Goal: Obtain resource: Download file/media

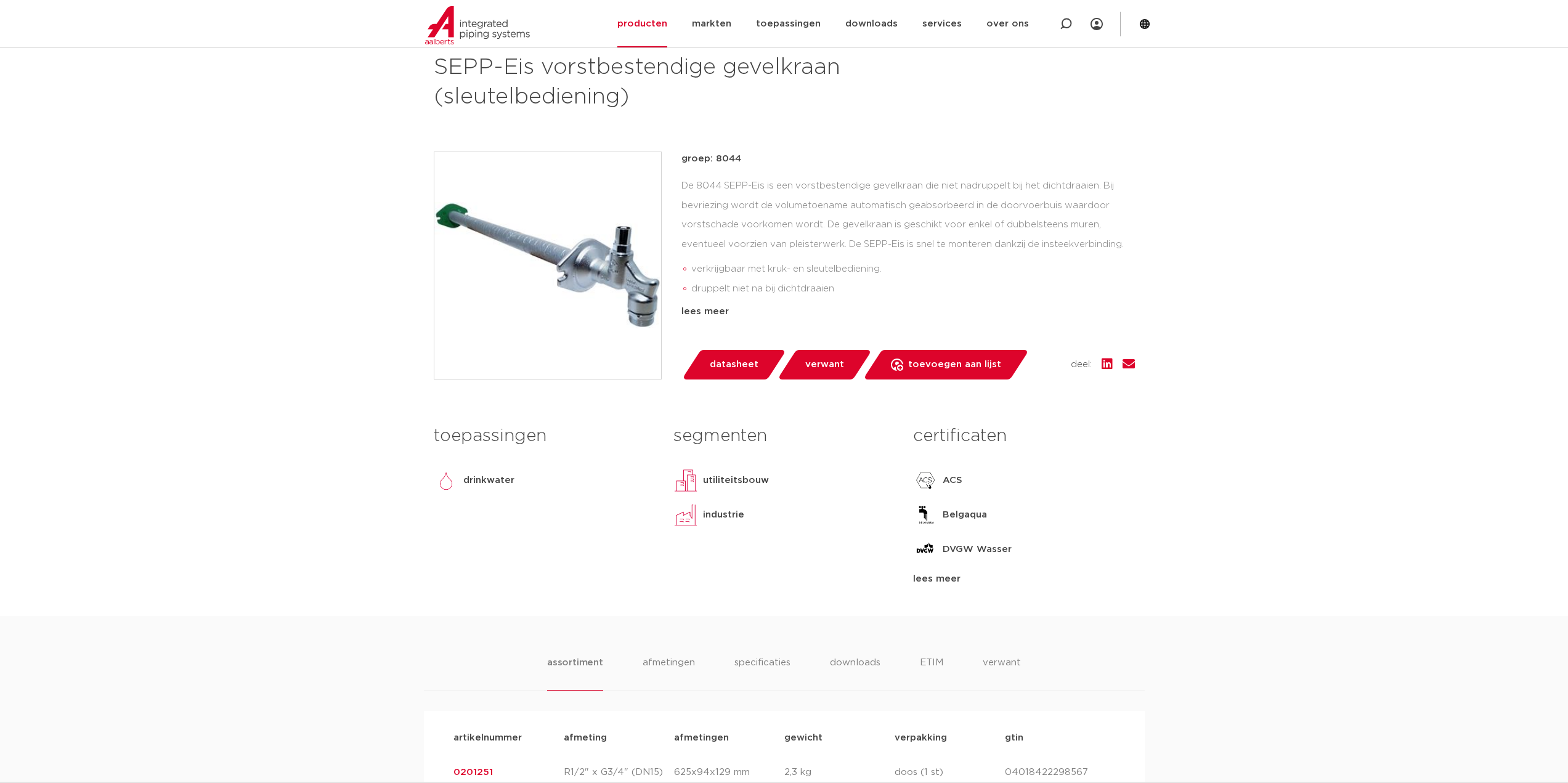
scroll to position [184, 0]
click at [747, 370] on span "datasheet" at bounding box center [734, 364] width 48 height 20
